Goal: Obtain resource: Download file/media

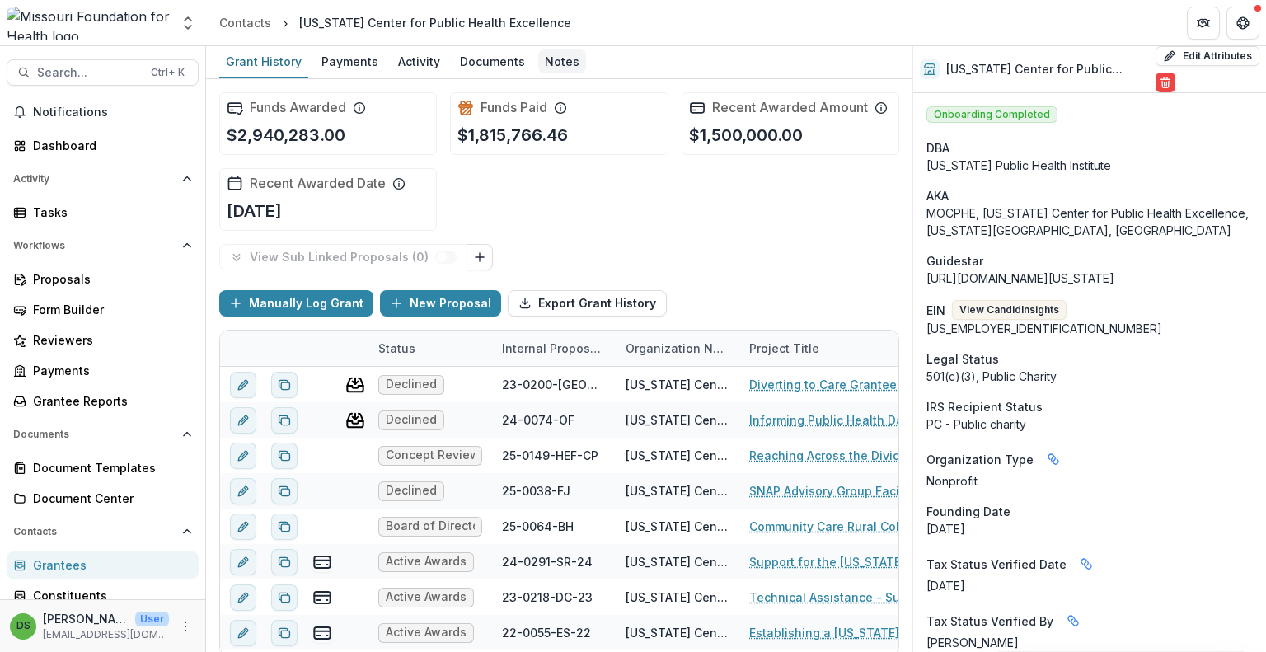
click at [555, 59] on div "Notes" at bounding box center [562, 61] width 48 height 24
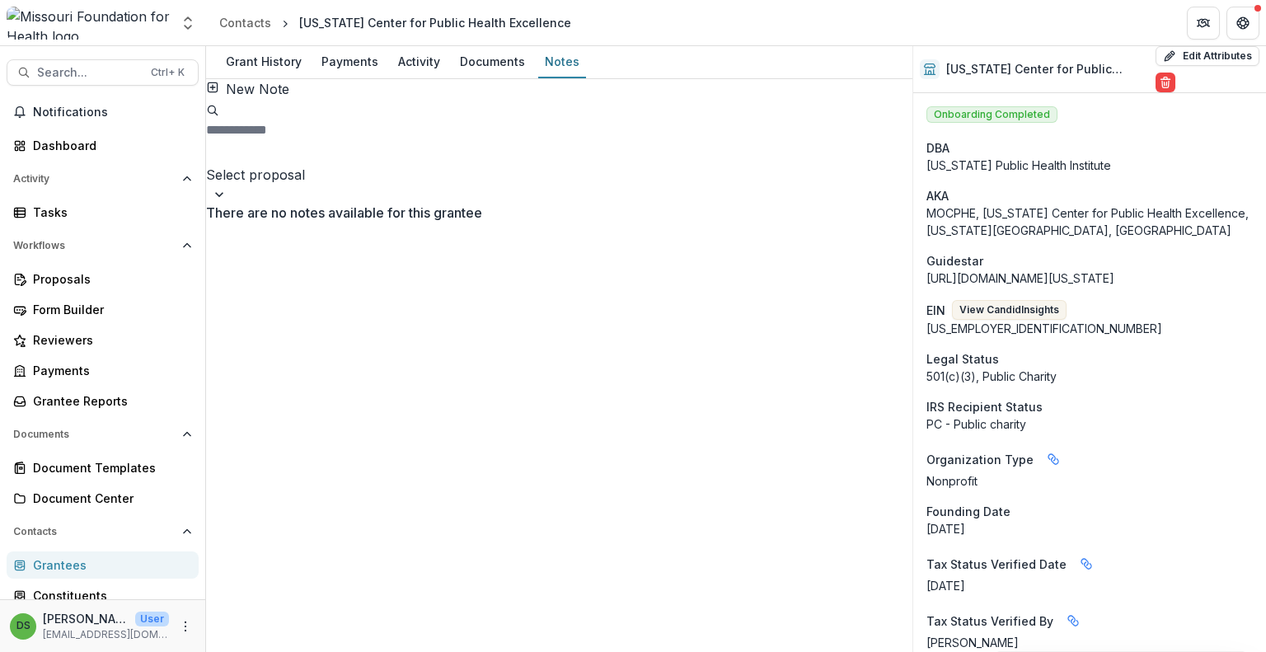
click at [719, 142] on div at bounding box center [559, 153] width 703 height 23
click at [289, 99] on button "New Note" at bounding box center [247, 89] width 83 height 20
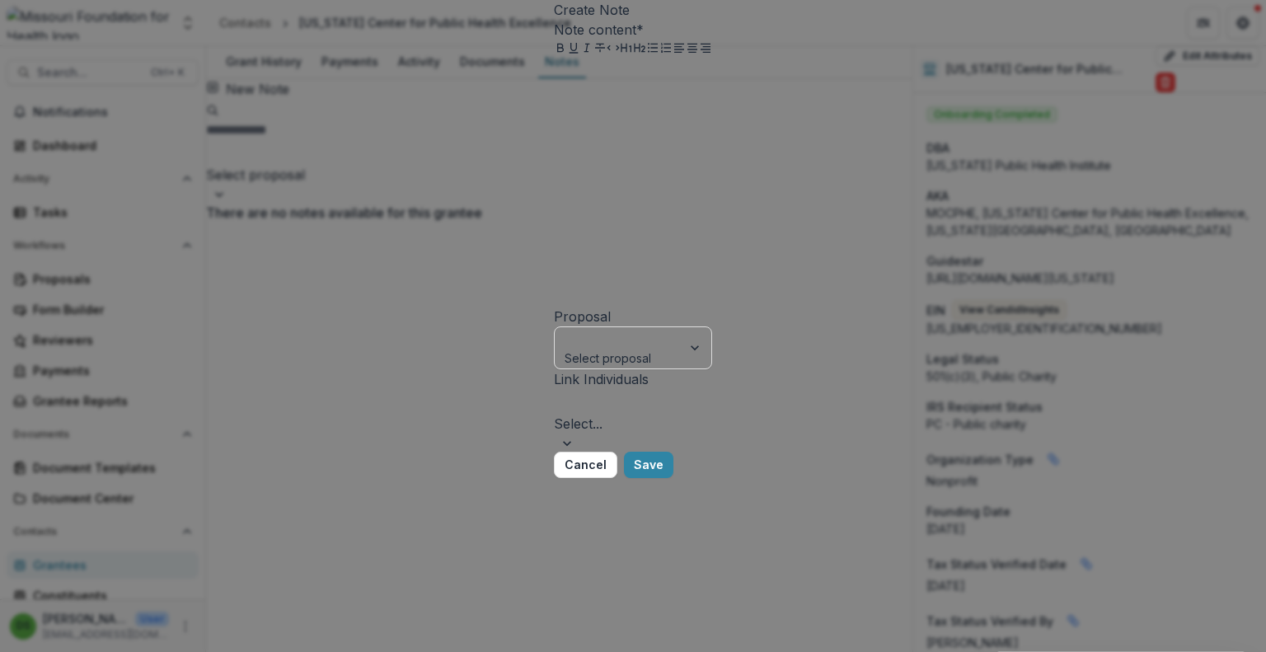
click at [345, 190] on div "Create Note Note content * Proposal Select proposal Link Individuals Select... …" at bounding box center [633, 326] width 1266 height 652
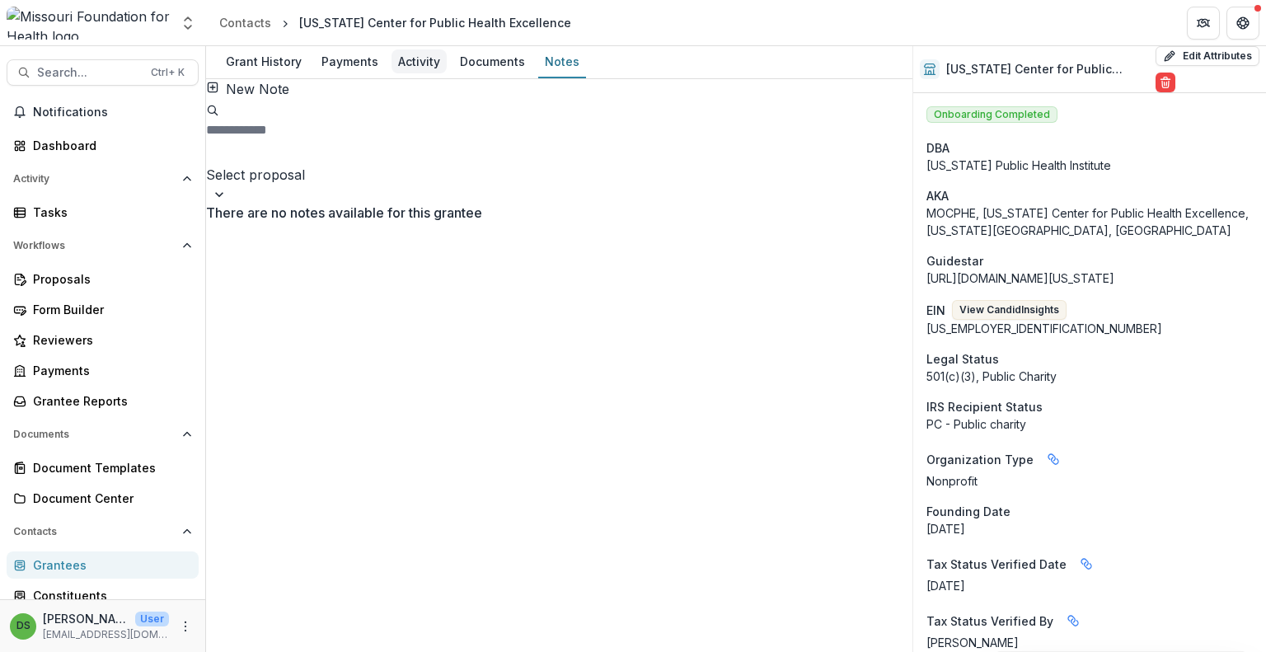
click at [424, 64] on div "Activity" at bounding box center [418, 61] width 55 height 24
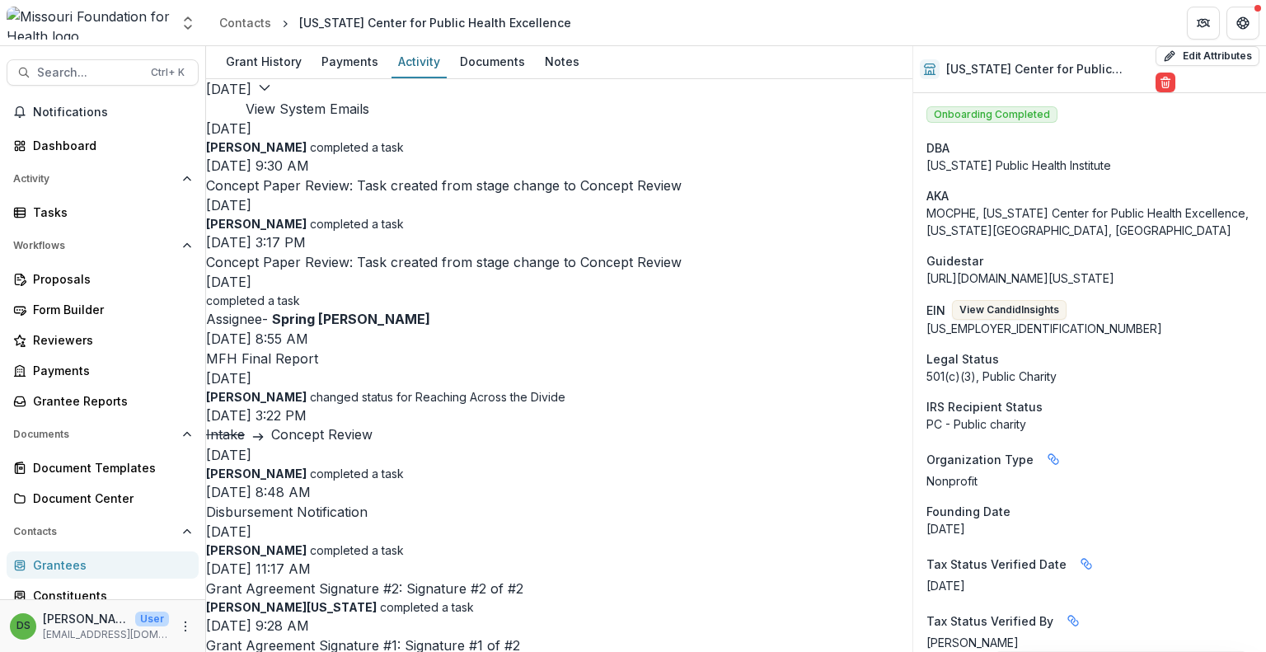
click at [369, 99] on button "View System Emails" at bounding box center [308, 109] width 124 height 20
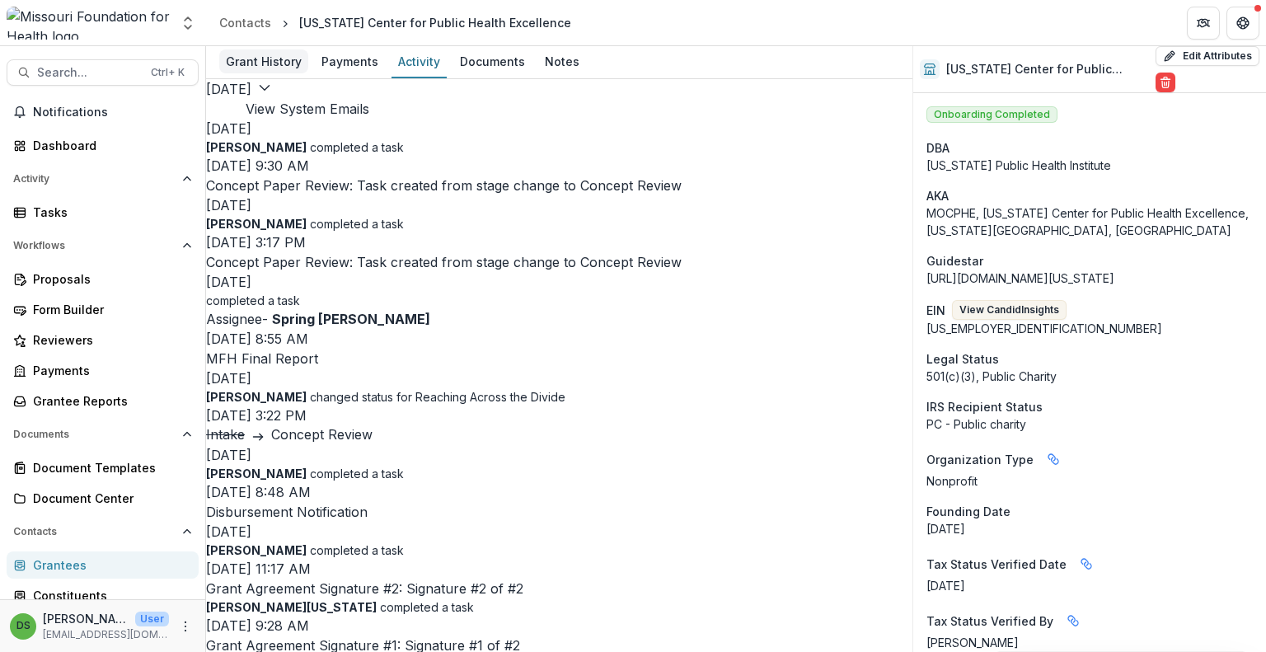
click at [276, 63] on div "Grant History" at bounding box center [263, 61] width 89 height 24
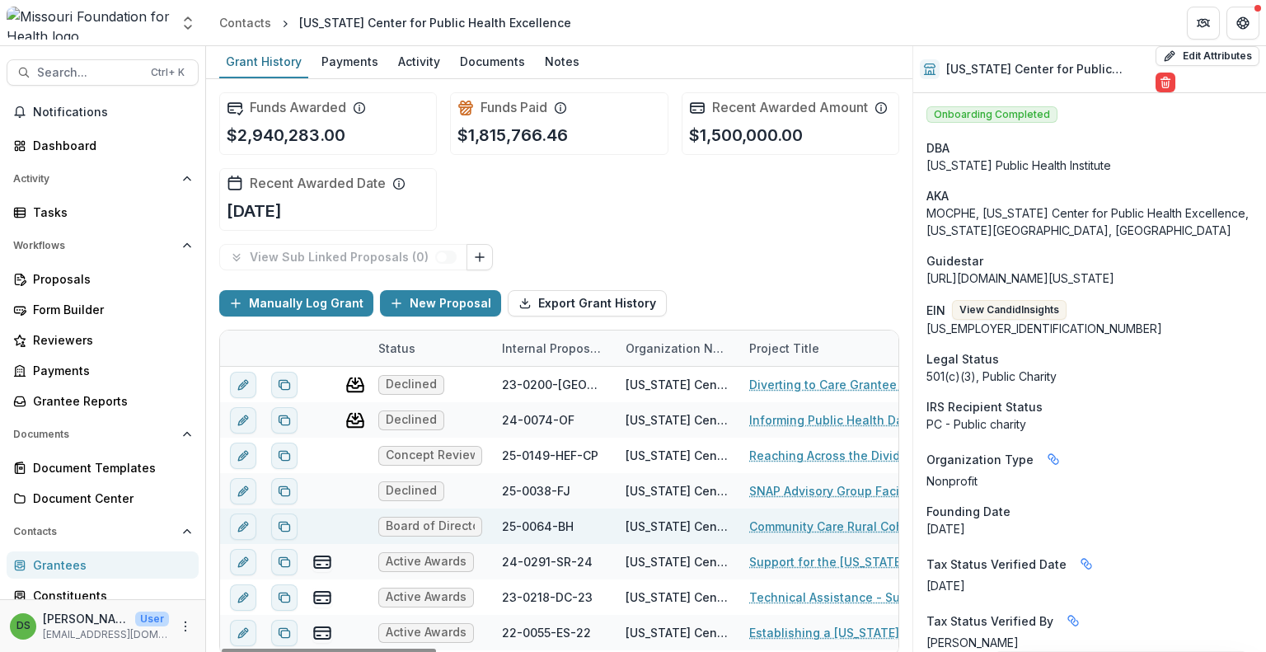
click at [771, 523] on link "Community Care Rural Cohort Facilitation" at bounding box center [842, 526] width 186 height 17
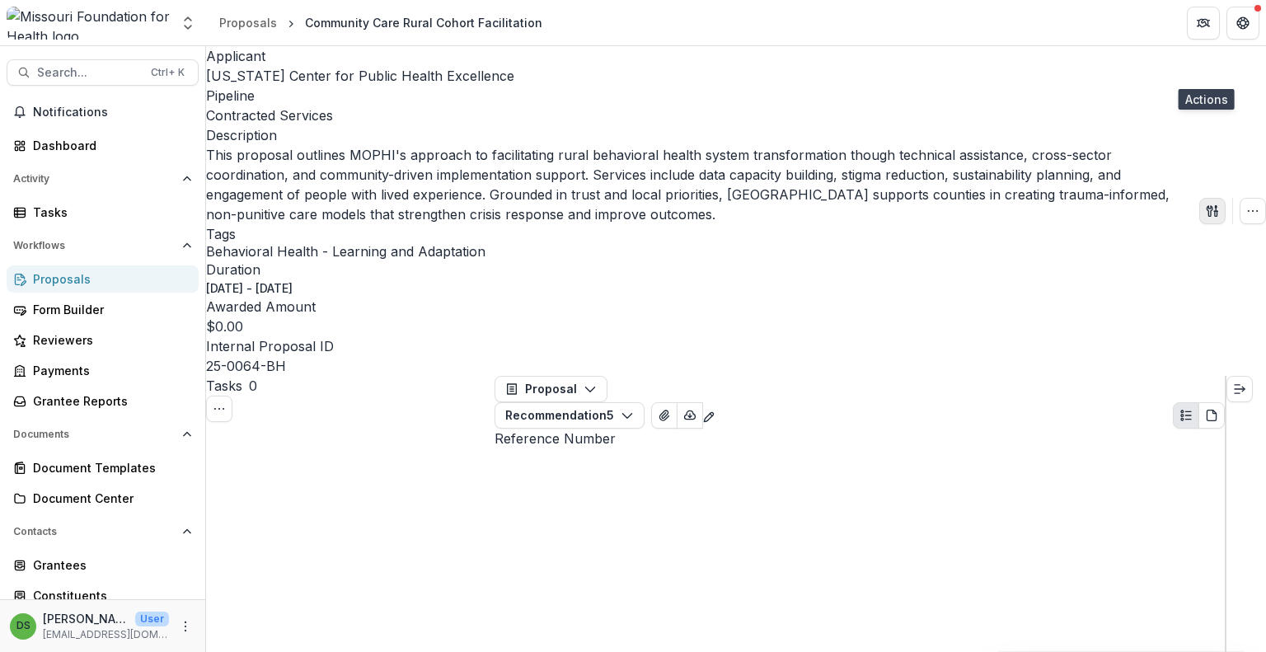
click at [1213, 198] on button "button" at bounding box center [1212, 211] width 26 height 26
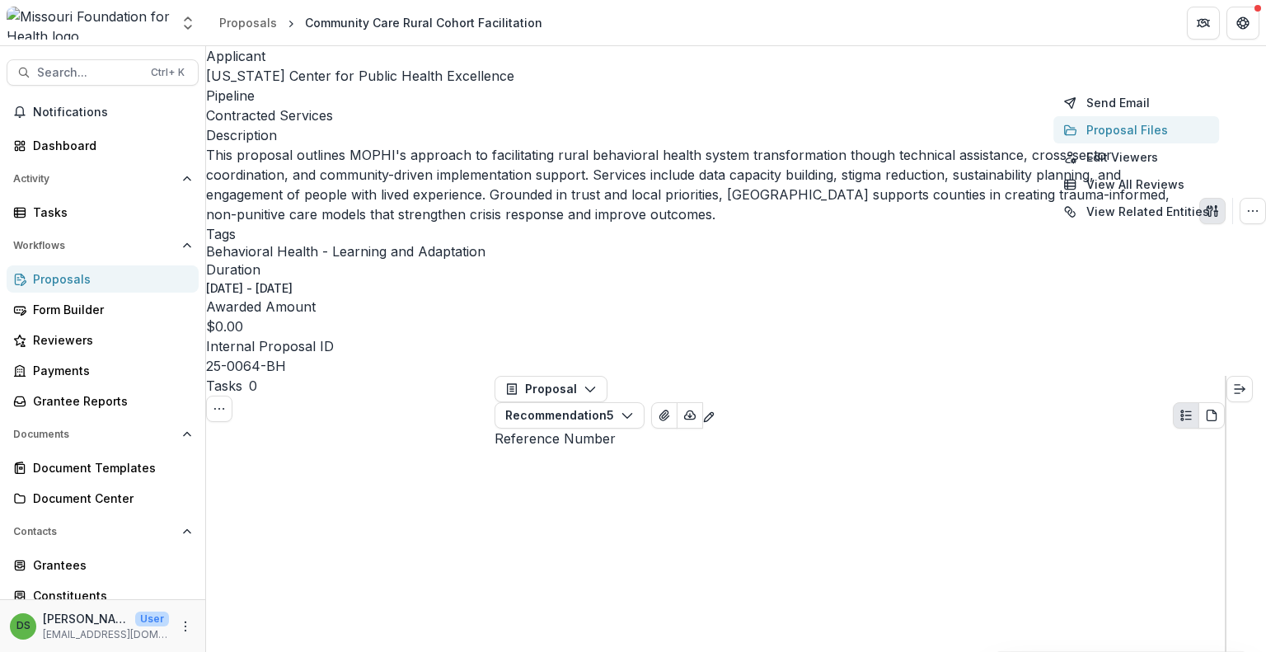
click at [1115, 134] on button "Proposal Files" at bounding box center [1136, 129] width 166 height 27
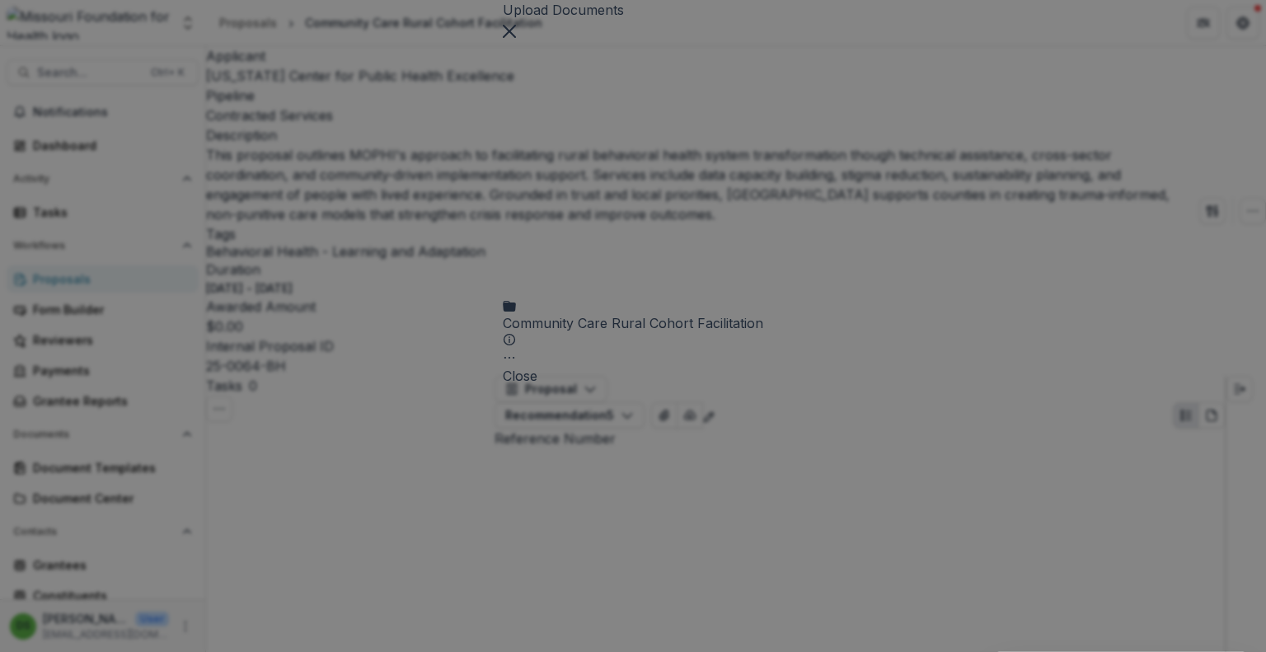
click at [618, 313] on div "Community Care Rural Cohort Facilitation" at bounding box center [633, 329] width 260 height 33
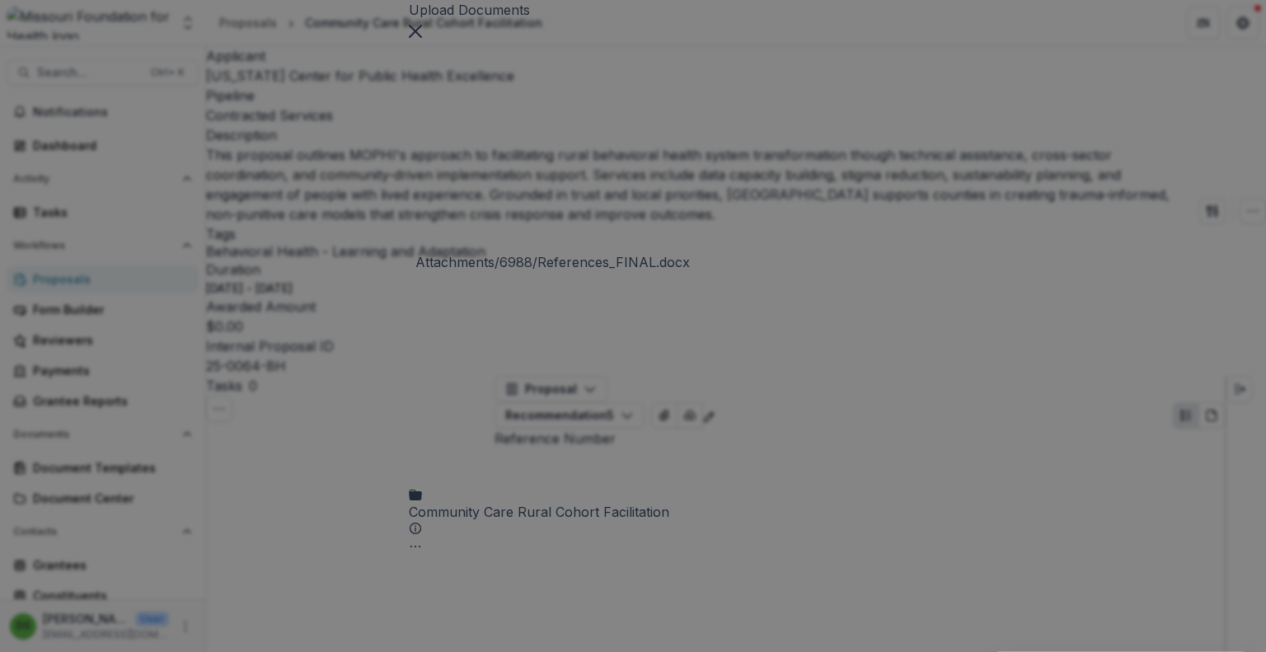
scroll to position [64, 0]
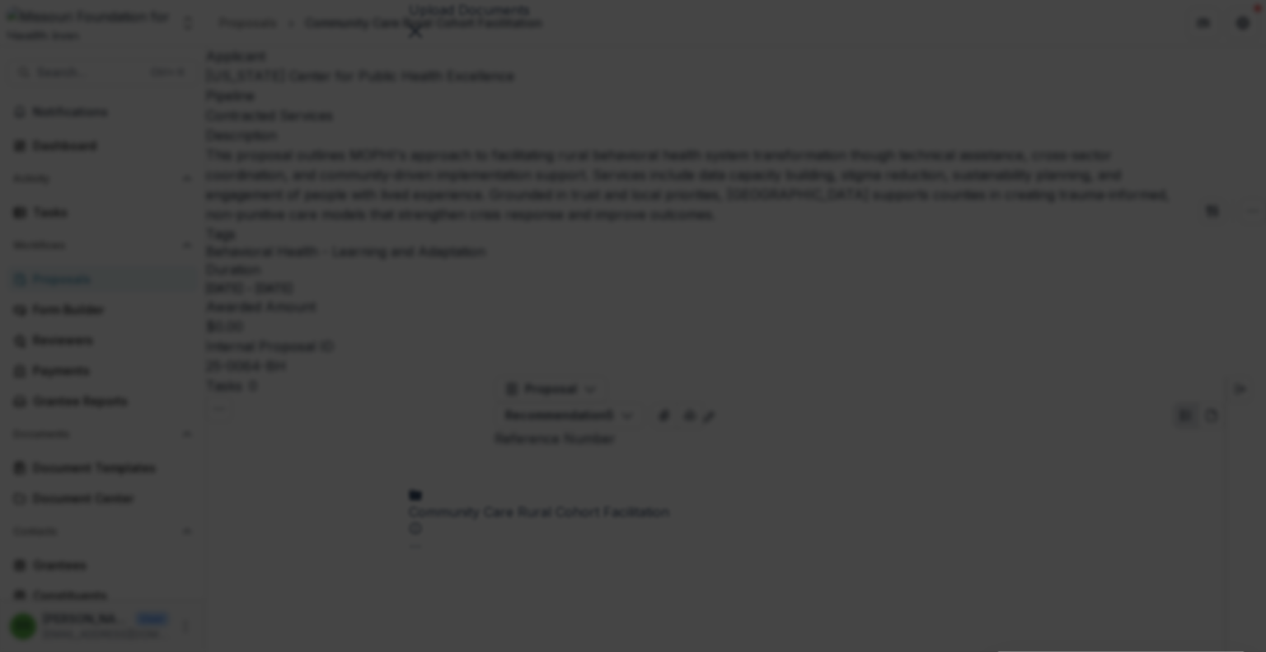
click at [13, 651] on icon "Close" at bounding box center [6, 663] width 13 height 13
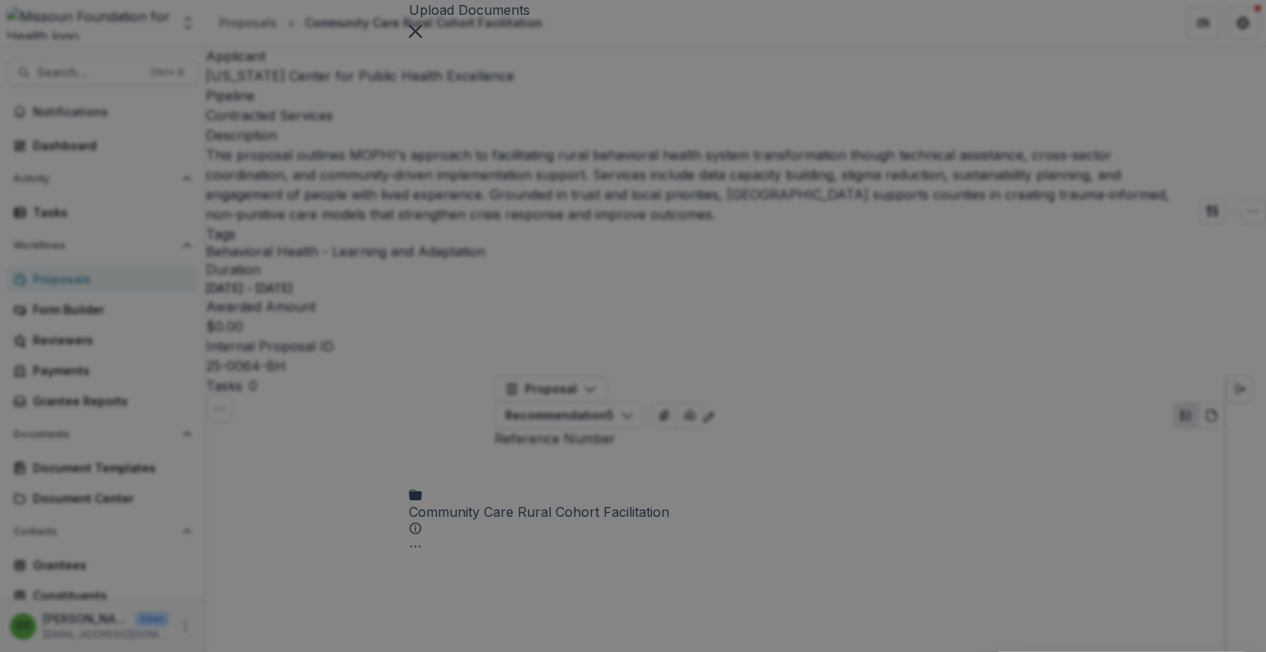
scroll to position [0, 0]
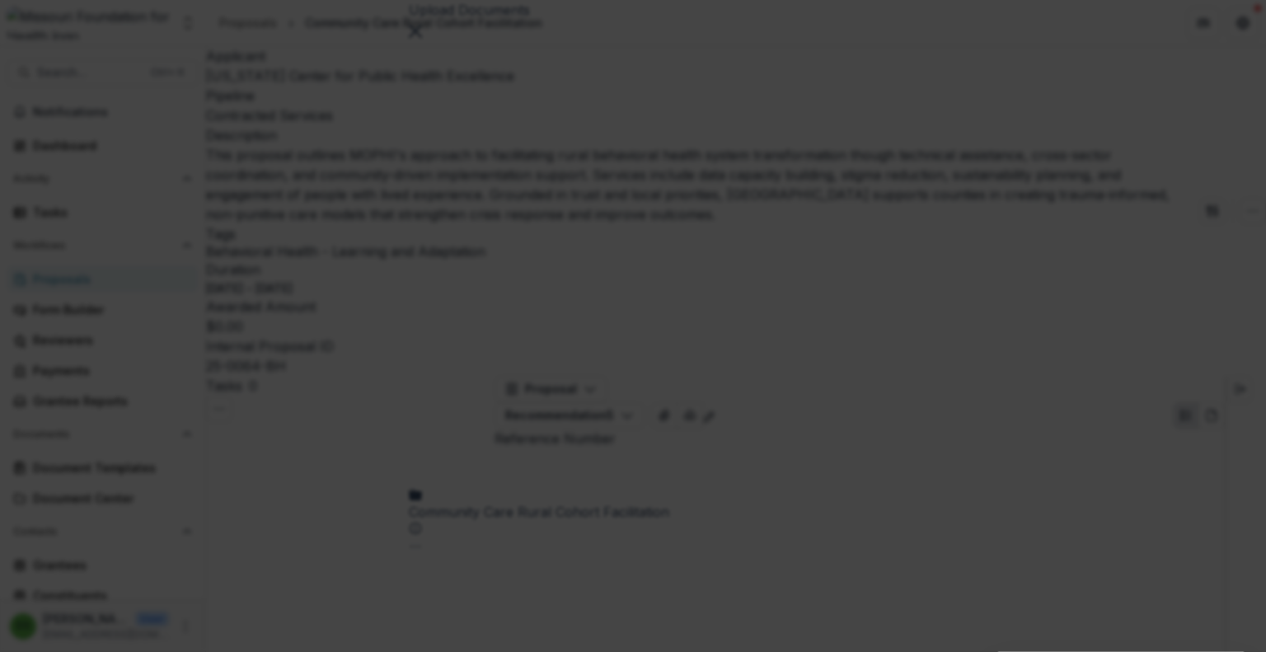
click at [13, 651] on icon "Close" at bounding box center [6, 663] width 13 height 13
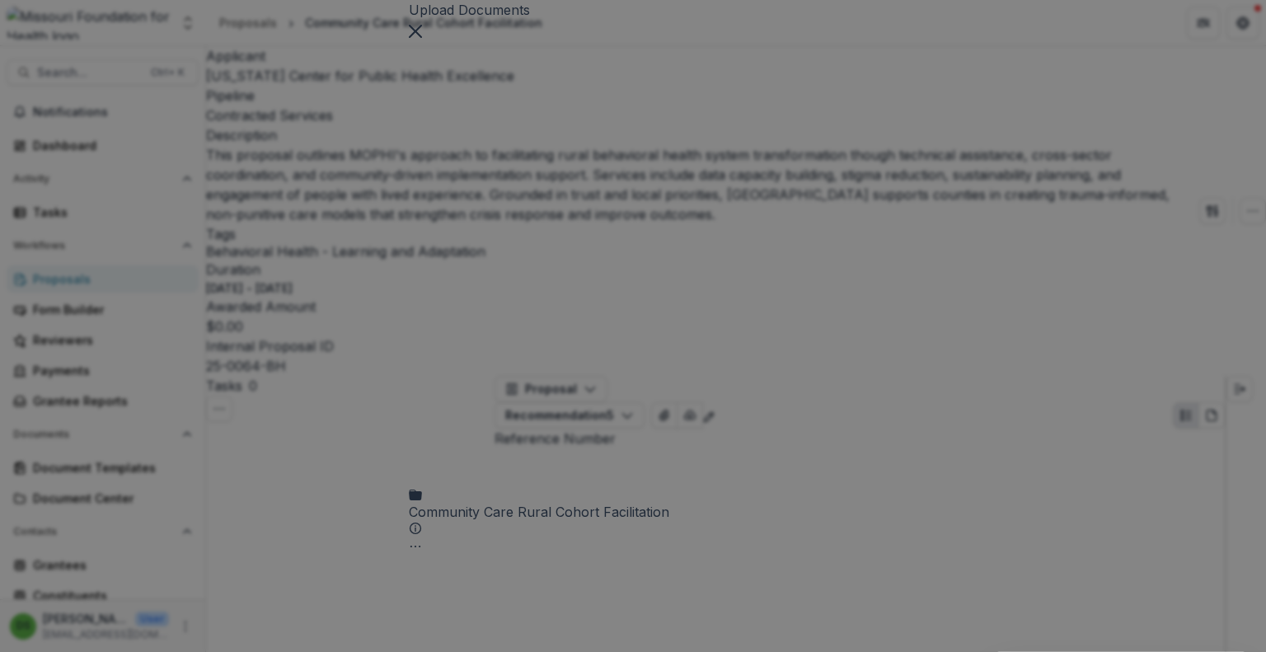
click at [422, 40] on button "Close" at bounding box center [415, 30] width 13 height 20
